Goal: Communication & Community: Participate in discussion

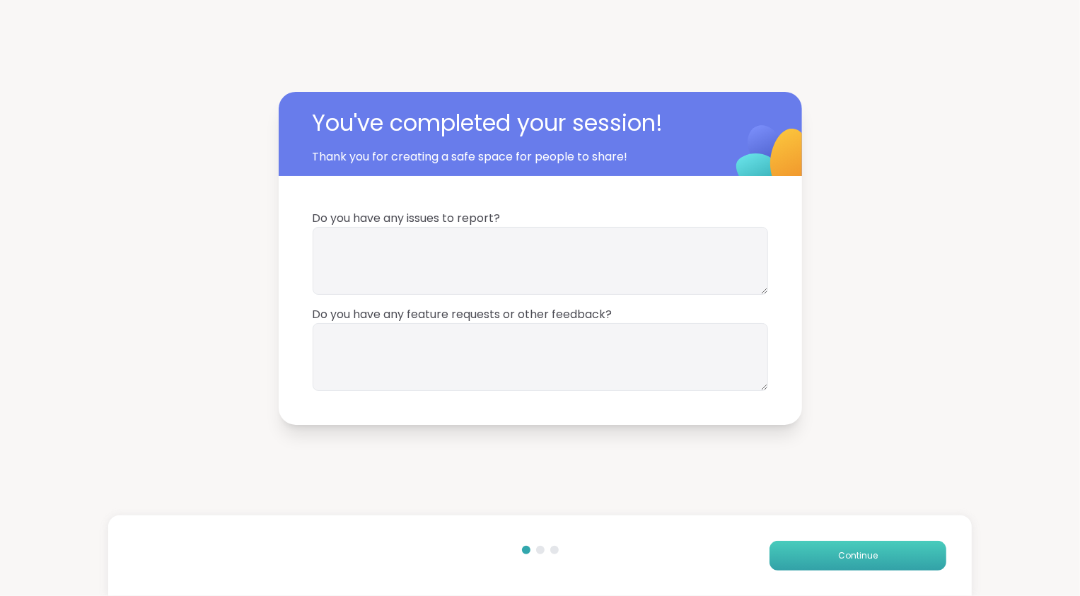
click at [853, 552] on span "Continue" at bounding box center [858, 556] width 40 height 13
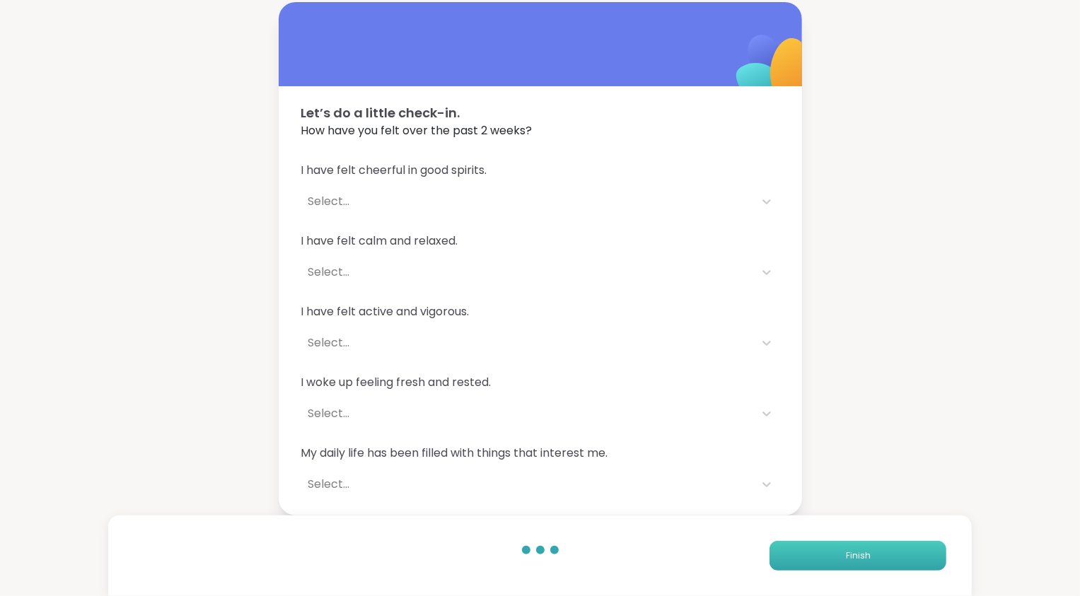
click at [853, 552] on span "Finish" at bounding box center [858, 556] width 25 height 13
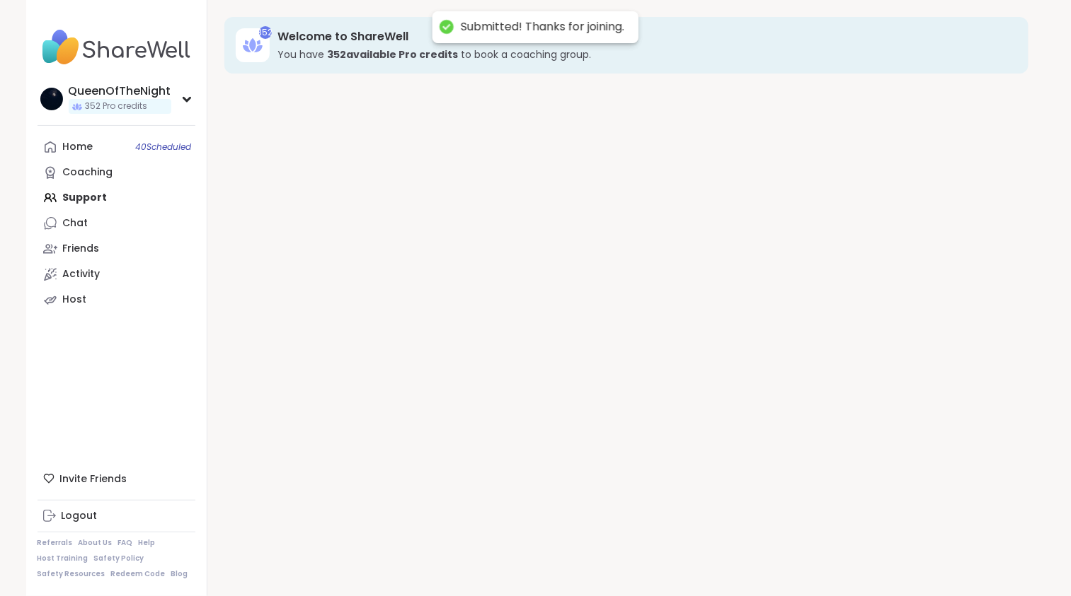
click at [853, 552] on div "352 Welcome to ShareWell You have 352 available Pro credit s to book a coaching…" at bounding box center [626, 298] width 838 height 596
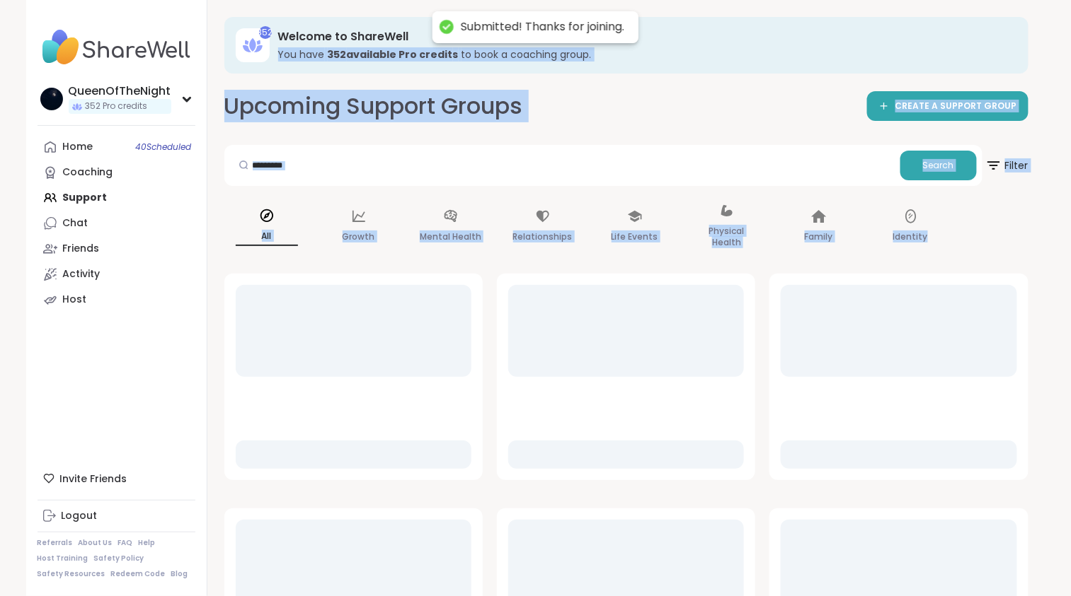
click at [853, 552] on div at bounding box center [898, 566] width 236 height 92
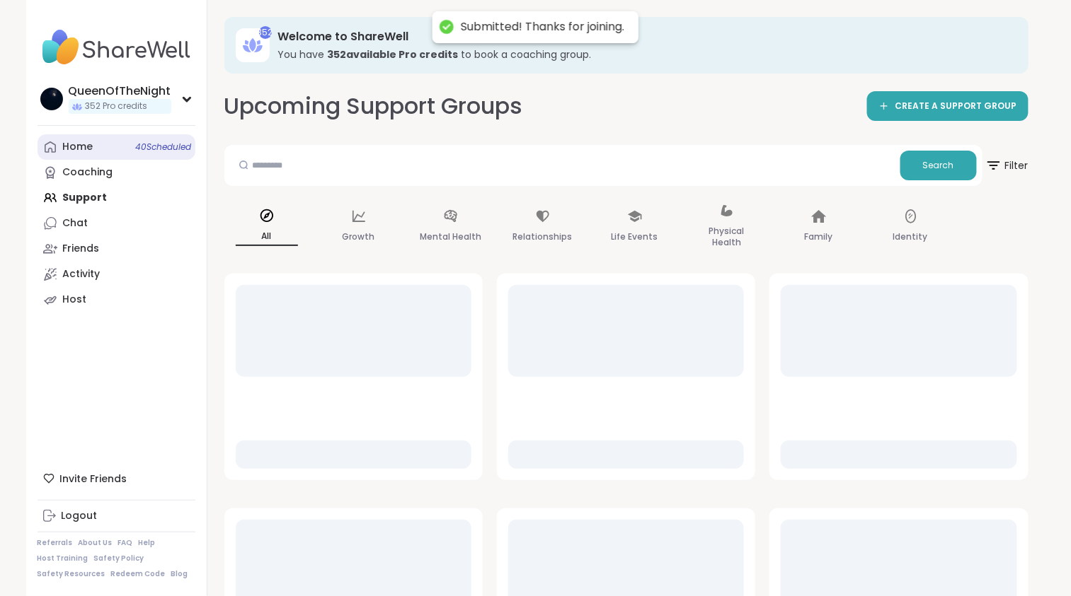
click at [103, 152] on link "Home 40 Scheduled" at bounding box center [117, 146] width 158 height 25
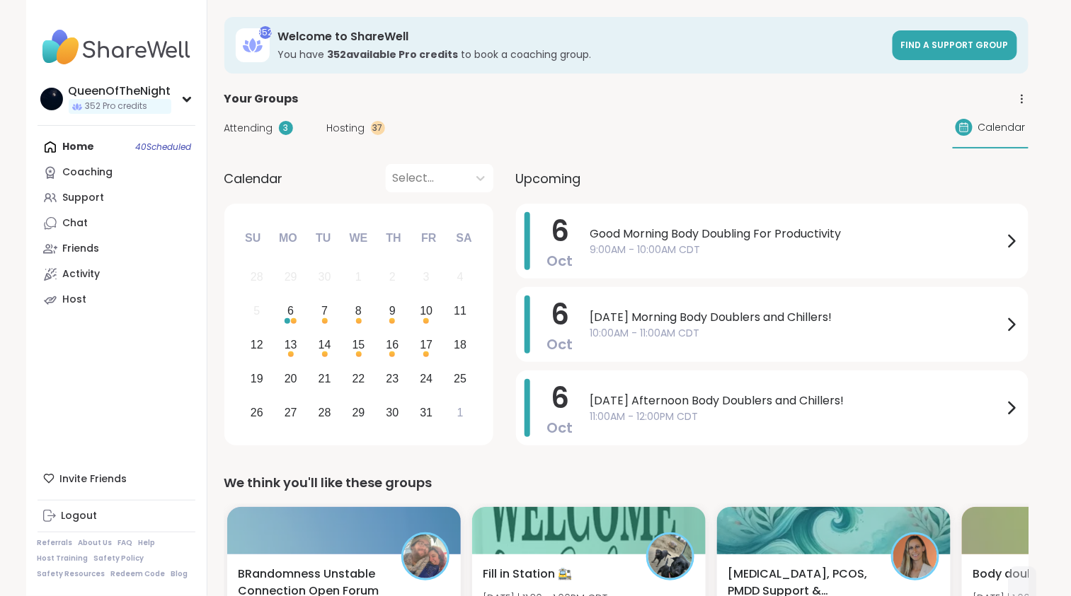
click at [258, 125] on span "Attending" at bounding box center [248, 128] width 49 height 15
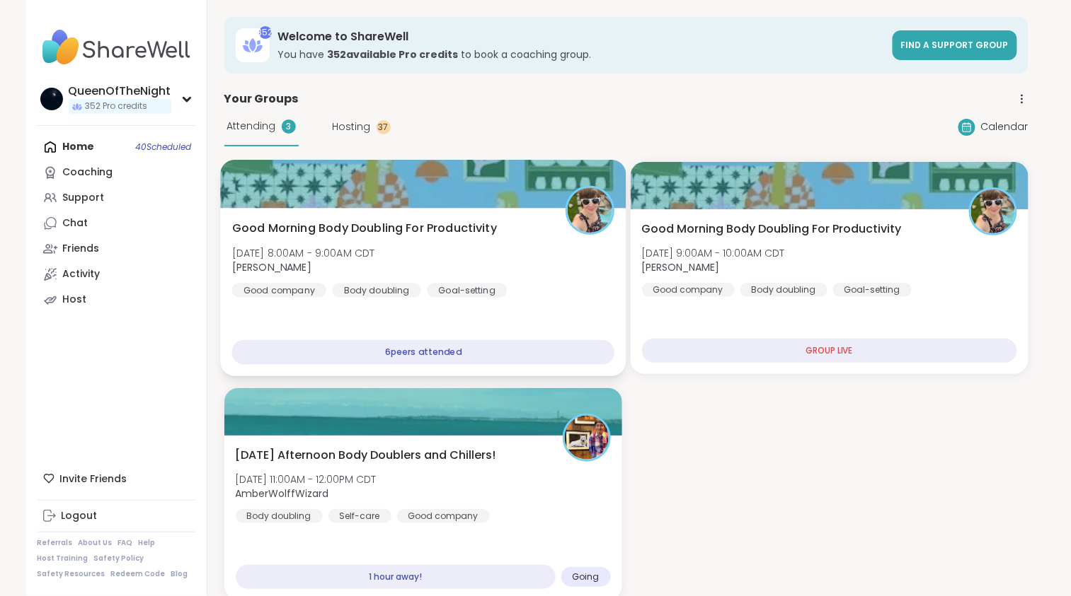
click at [431, 260] on div "Good Morning Body Doubling For Productivity [DATE] 8:00AM - 9:00AM CDT [PERSON_…" at bounding box center [422, 259] width 383 height 78
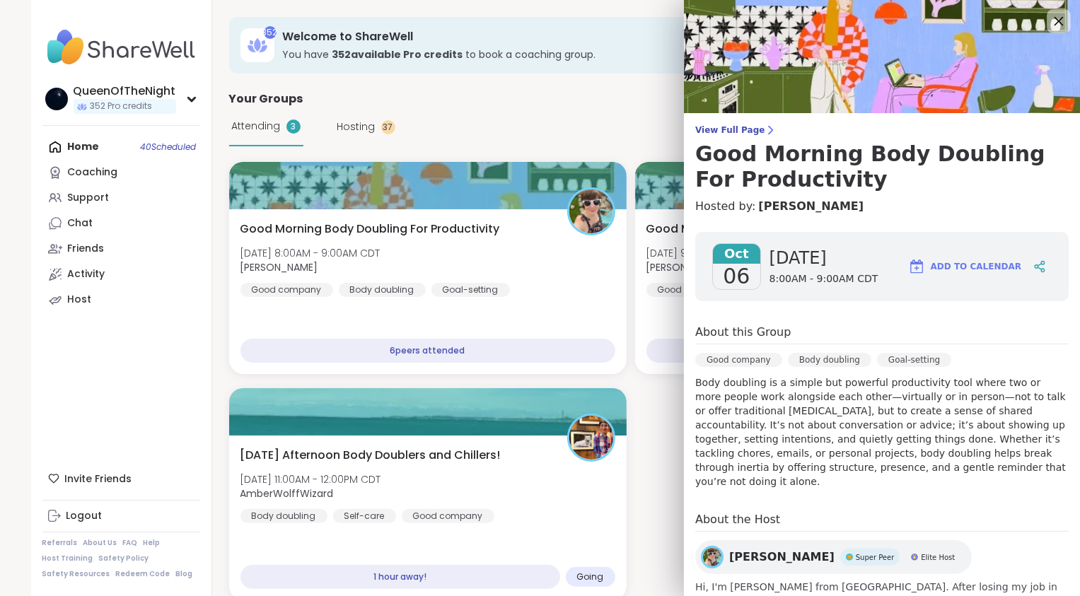
click at [1050, 18] on icon at bounding box center [1059, 21] width 18 height 18
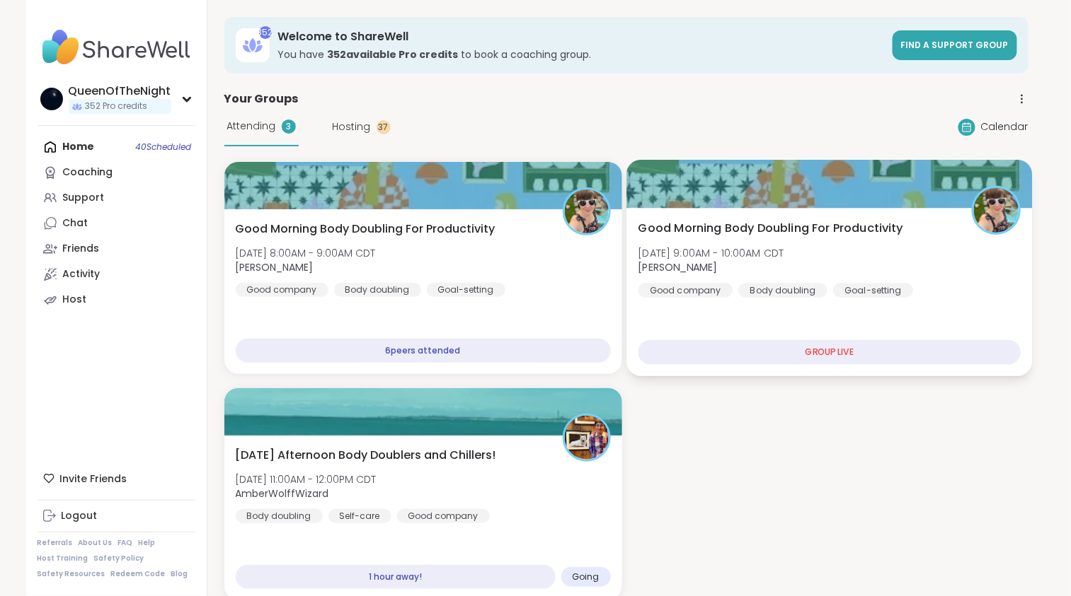
click at [901, 244] on div "Good Morning Body Doubling For Productivity [DATE] 9:00AM - 10:00AM CDT [PERSON…" at bounding box center [829, 259] width 383 height 78
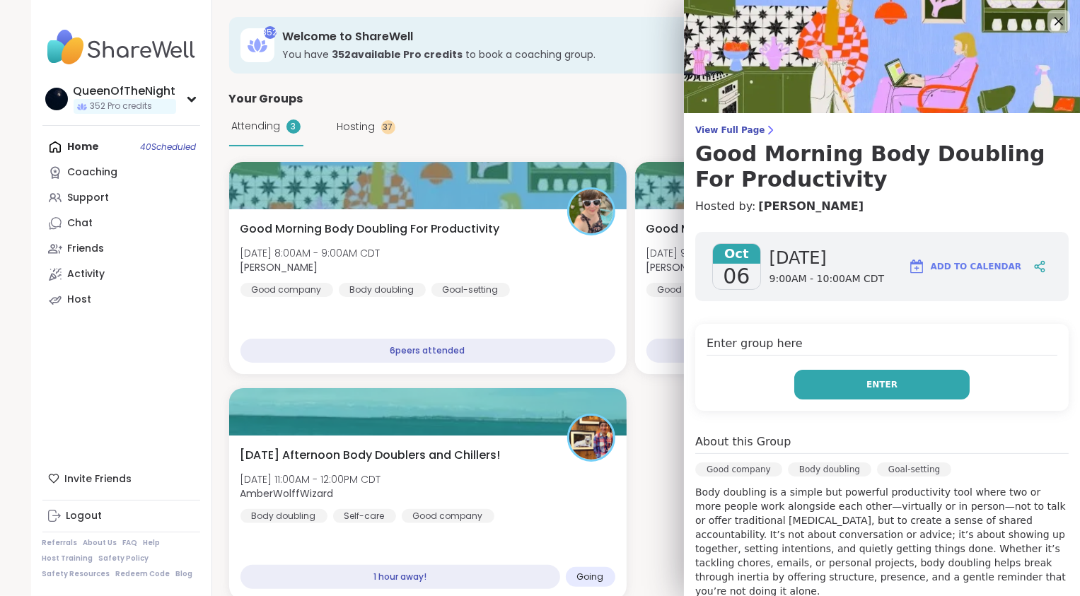
click at [867, 383] on span "Enter" at bounding box center [882, 385] width 31 height 13
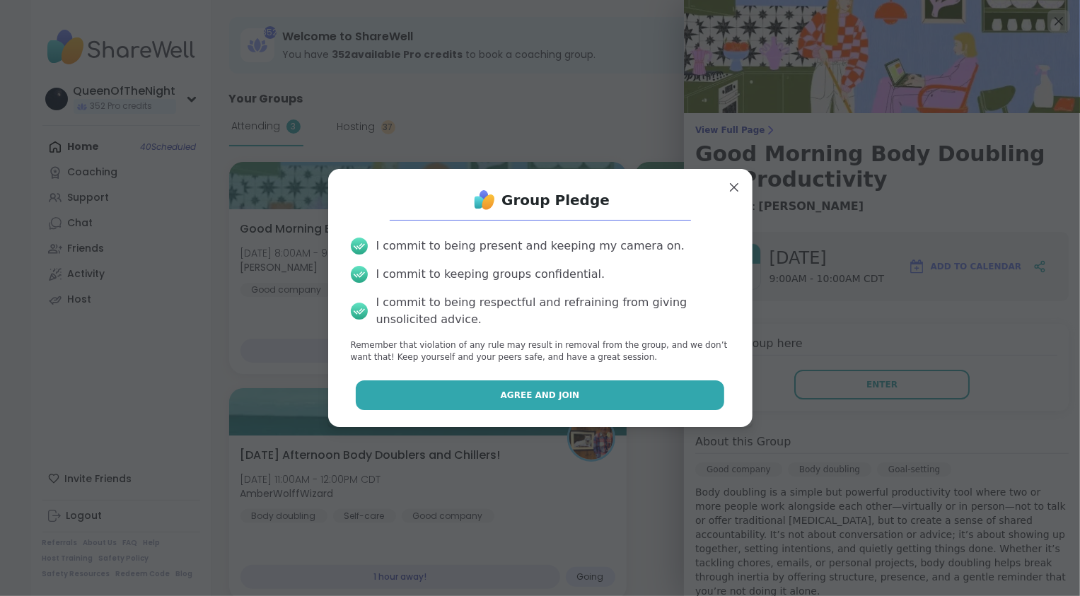
click at [522, 398] on span "Agree and Join" at bounding box center [540, 395] width 79 height 13
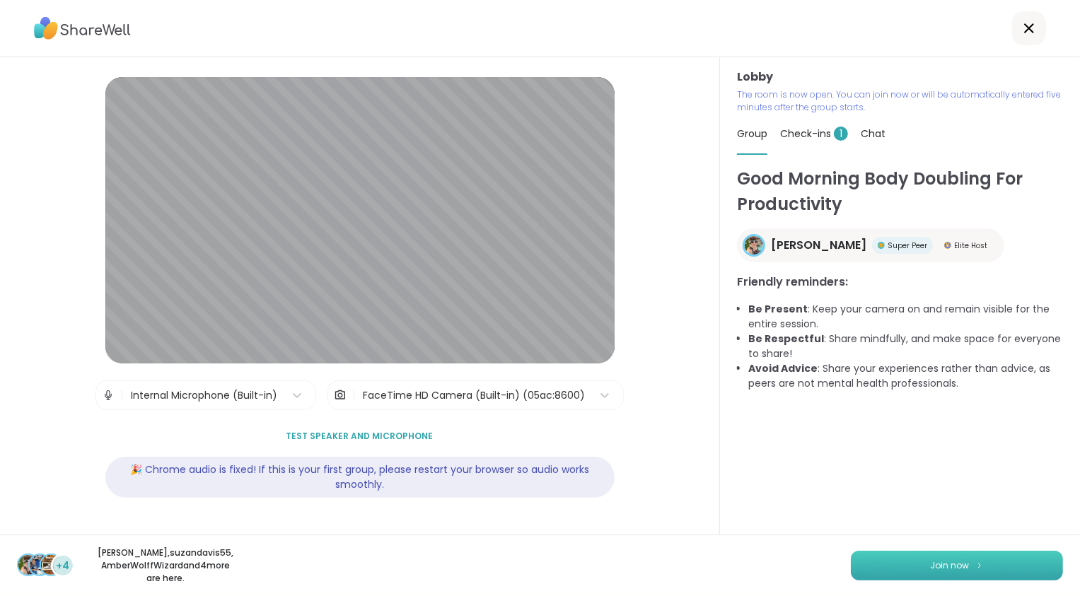
click at [916, 569] on button "Join now" at bounding box center [957, 566] width 212 height 30
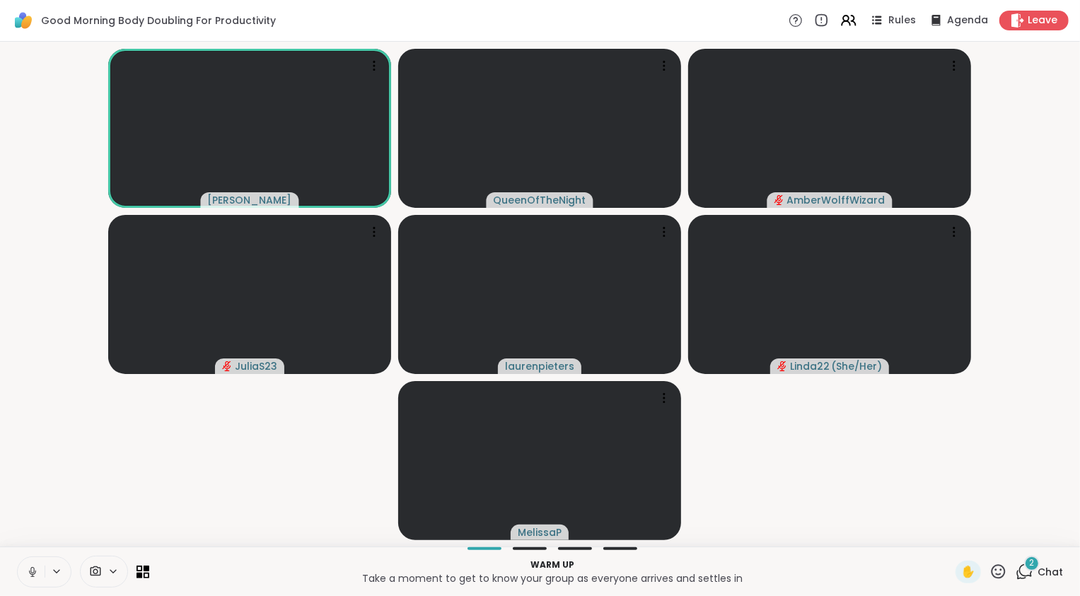
click at [34, 569] on icon at bounding box center [32, 570] width 4 height 6
